Goal: Register for event/course

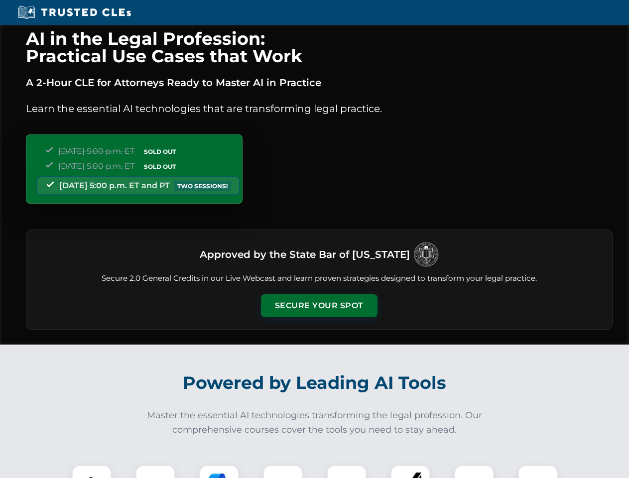
click at [319, 306] on button "Secure Your Spot" at bounding box center [319, 305] width 116 height 23
click at [92, 471] on img at bounding box center [91, 484] width 29 height 29
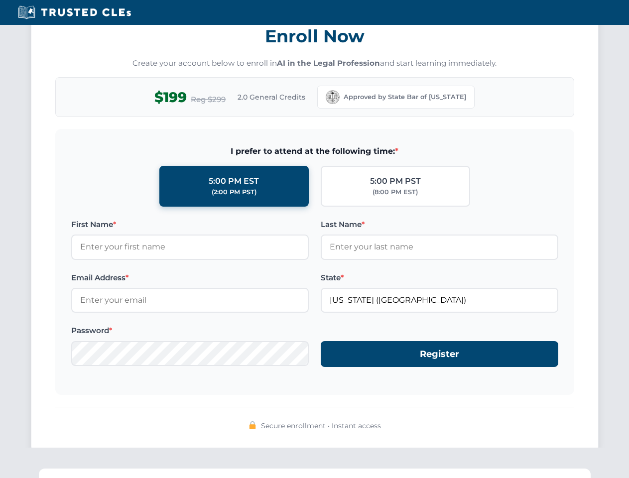
scroll to position [977, 0]
